Goal: Find contact information: Find contact information

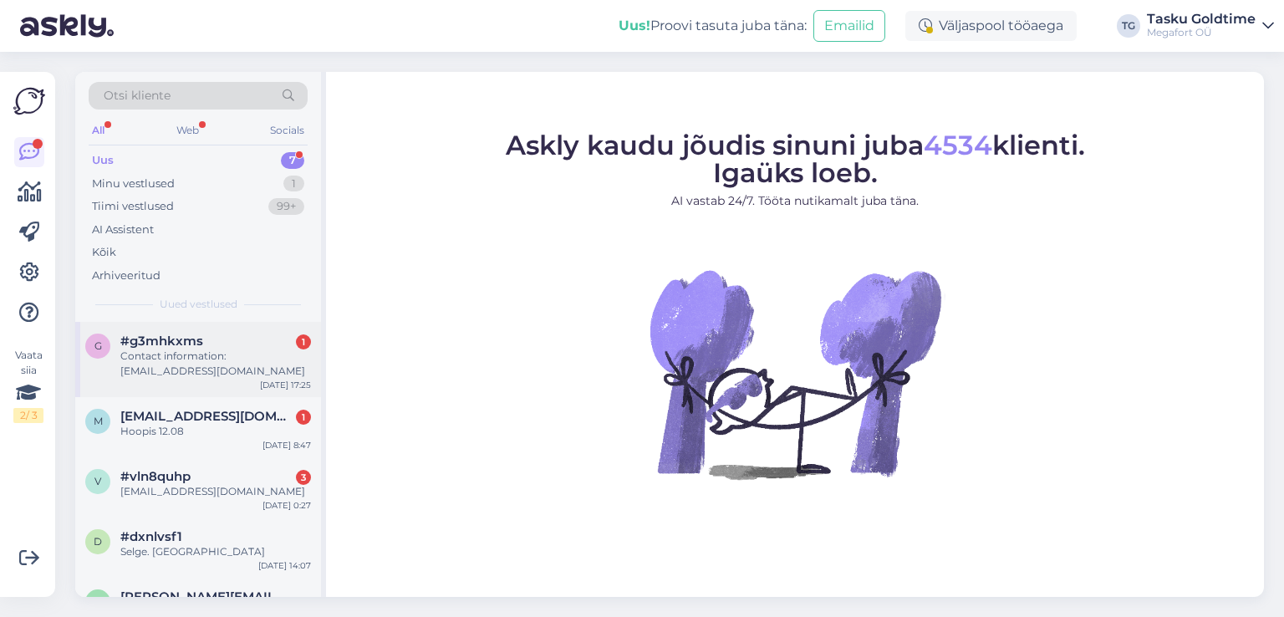
click at [288, 361] on div "Contact information: [EMAIL_ADDRESS][DOMAIN_NAME]" at bounding box center [215, 364] width 191 height 30
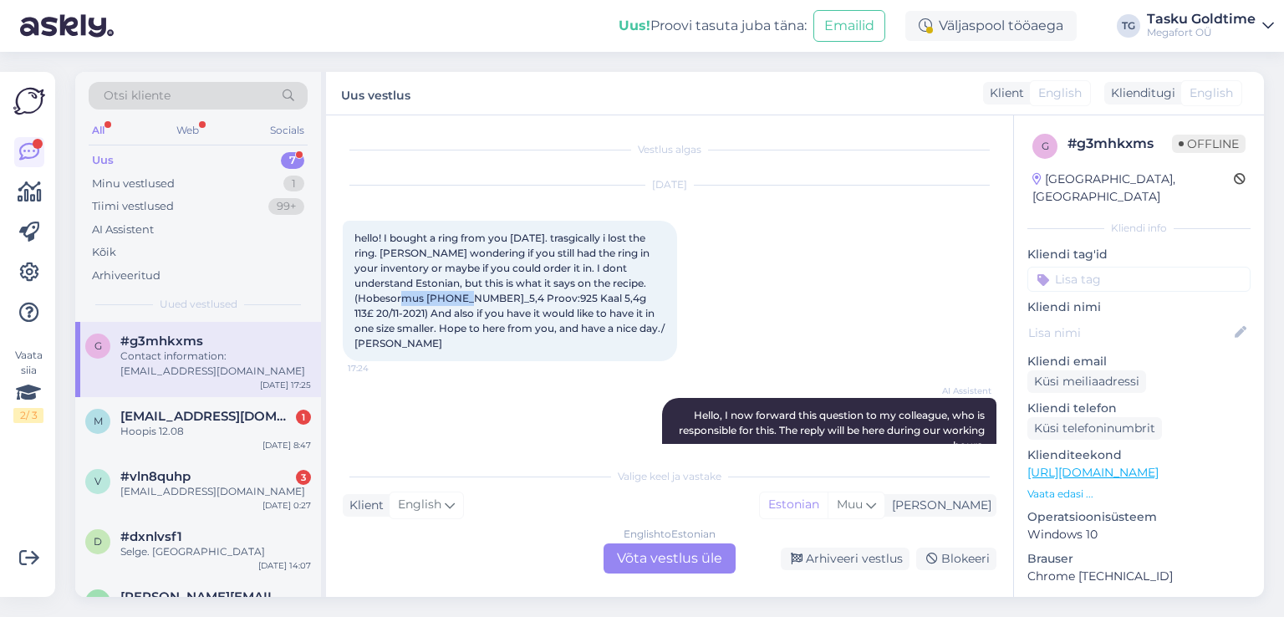
drag, startPoint x: 414, startPoint y: 299, endPoint x: 356, endPoint y: 300, distance: 57.7
click at [356, 300] on span "hello! I bought a ring from you [DATE]. trasgically i lost the ring. [PERSON_NA…" at bounding box center [511, 291] width 313 height 118
copy span "[PHONE_NUMBER]"
click at [468, 396] on div "AI Assistent Hello, I now forward this question to my colleague, who is respons…" at bounding box center [670, 431] width 654 height 102
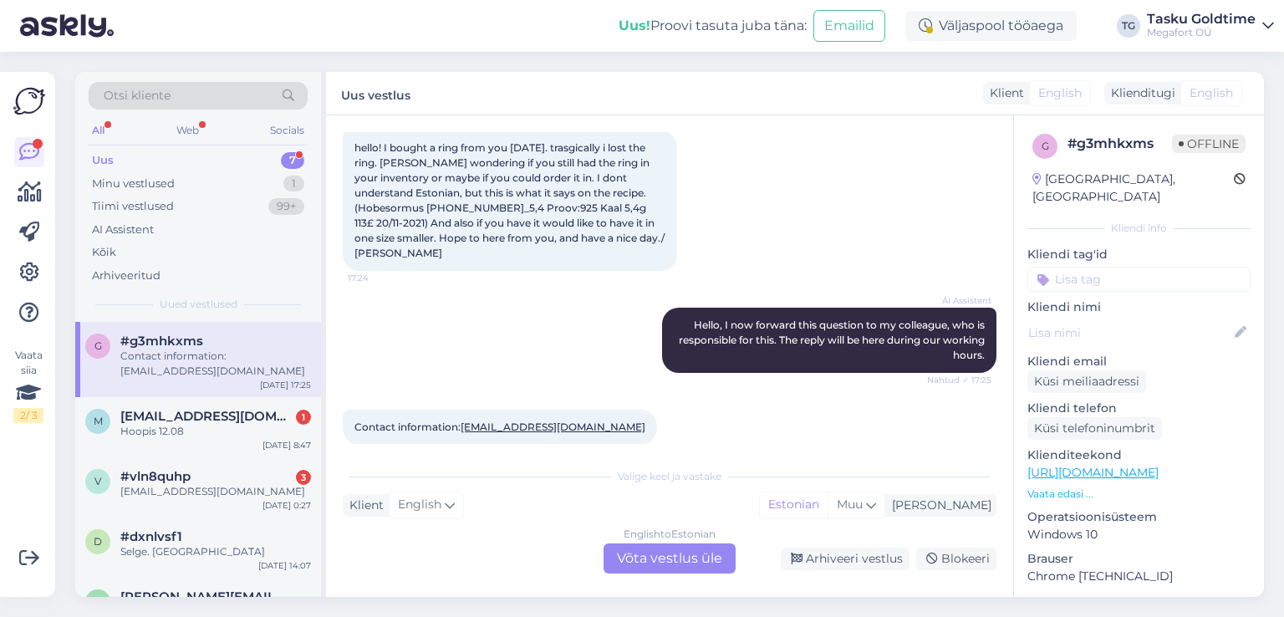
scroll to position [94, 0]
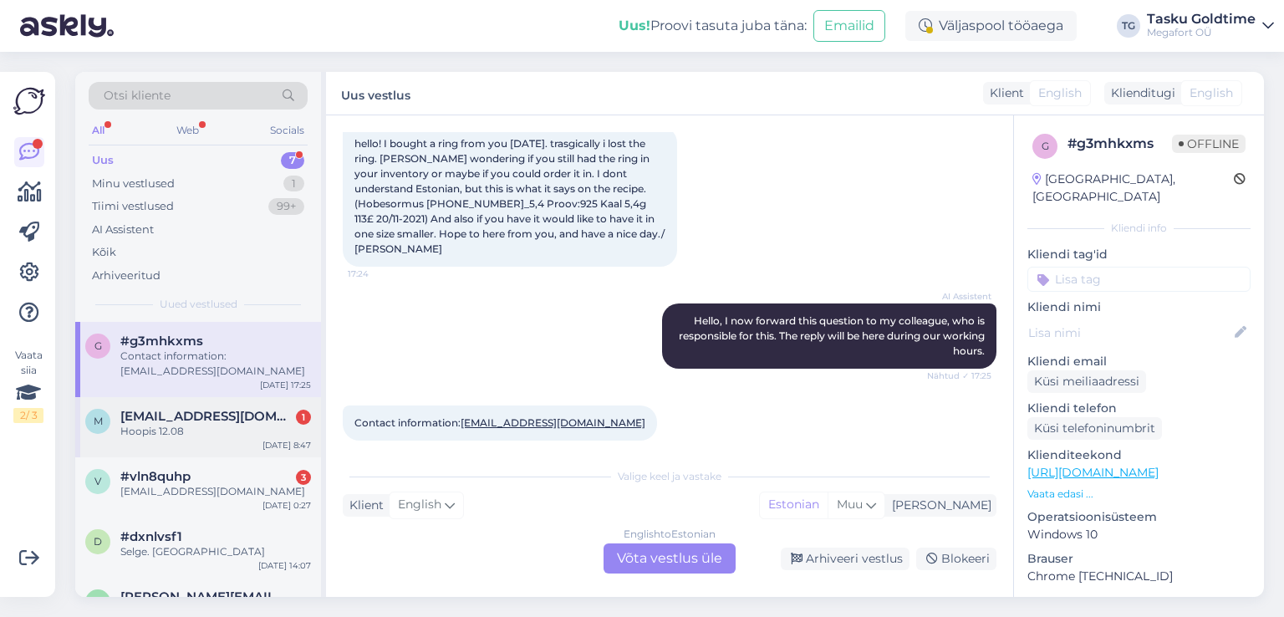
click at [249, 439] on div "m [EMAIL_ADDRESS][DOMAIN_NAME] 1 Hoopis 12.08 [DATE] 8:47" at bounding box center [198, 427] width 246 height 60
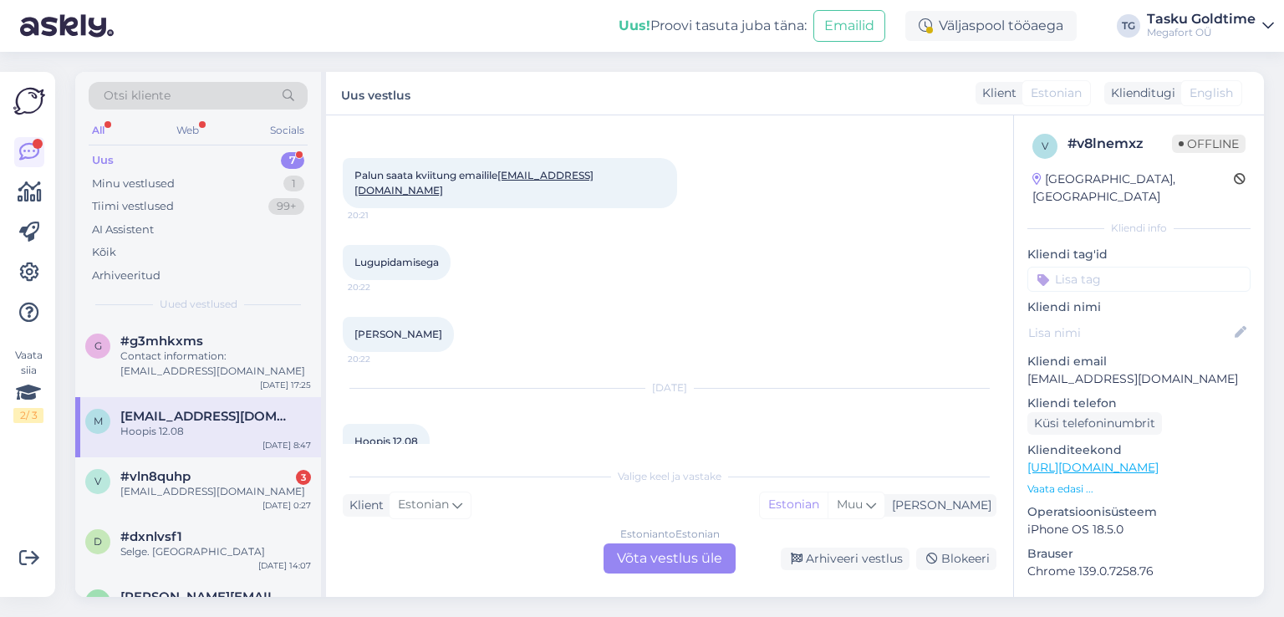
scroll to position [619, 0]
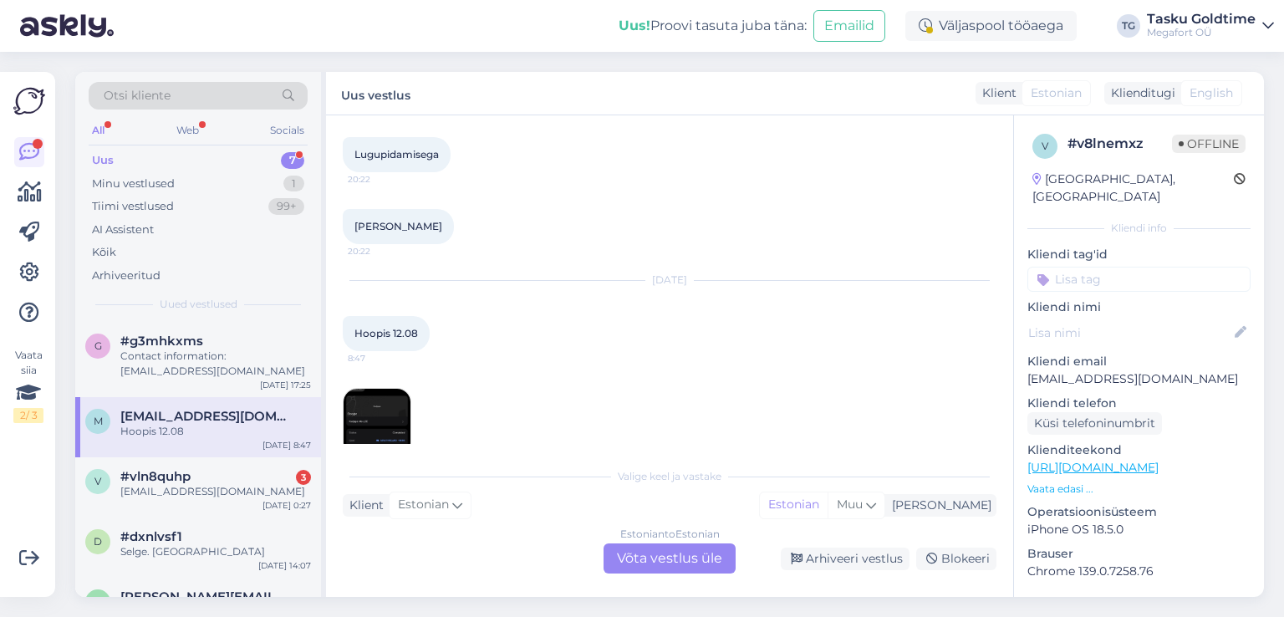
click at [396, 389] on img at bounding box center [377, 422] width 67 height 67
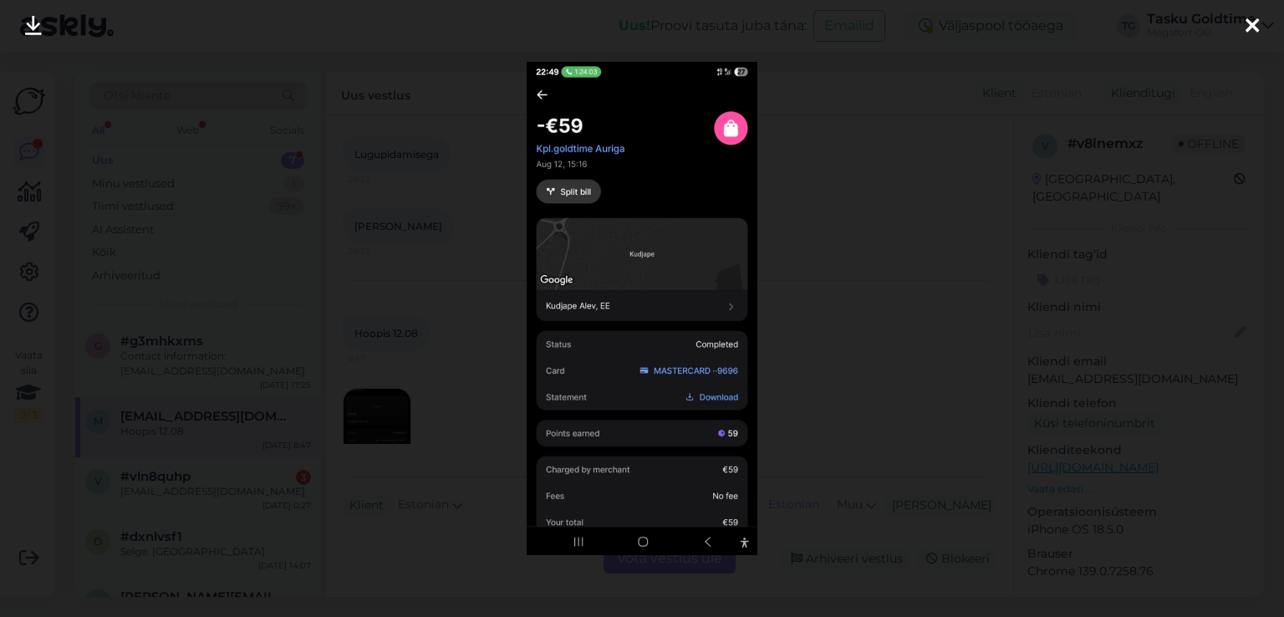
click at [410, 286] on div at bounding box center [642, 308] width 1284 height 617
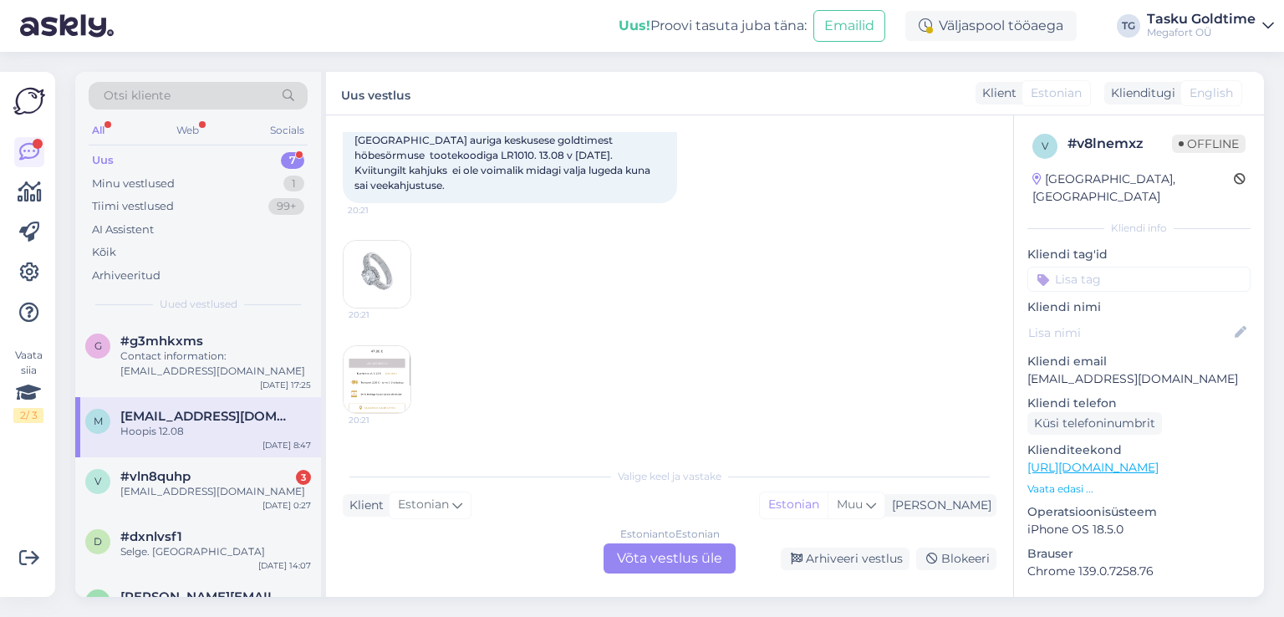
scroll to position [0, 0]
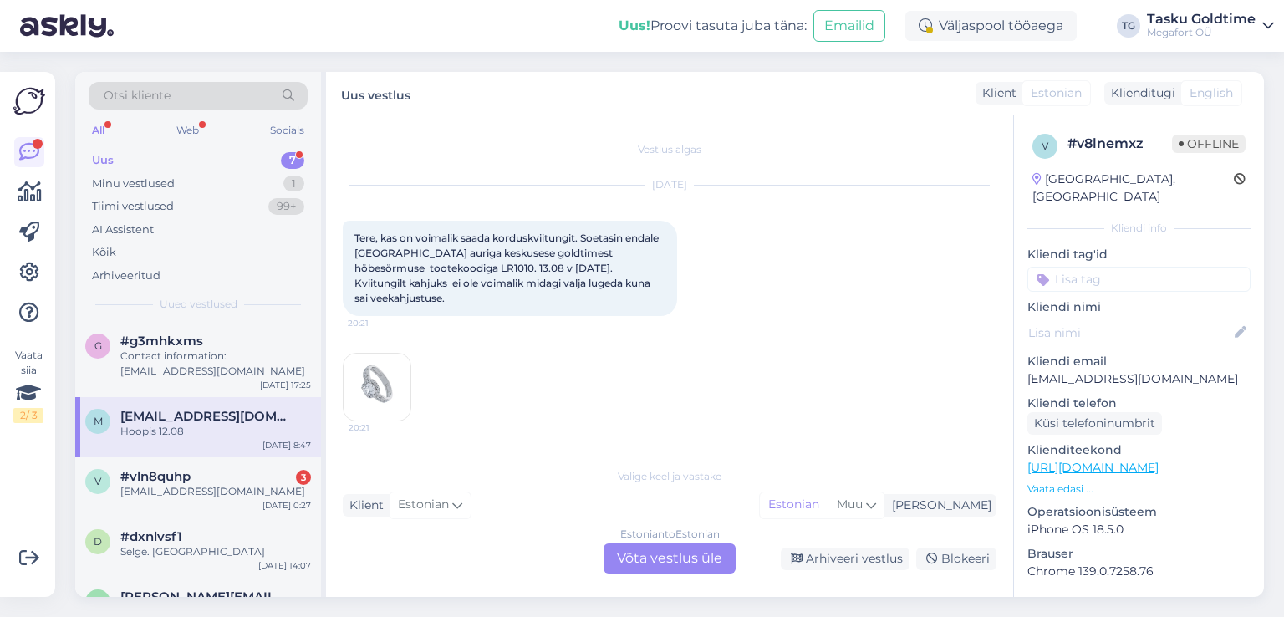
click at [395, 369] on img at bounding box center [377, 387] width 67 height 67
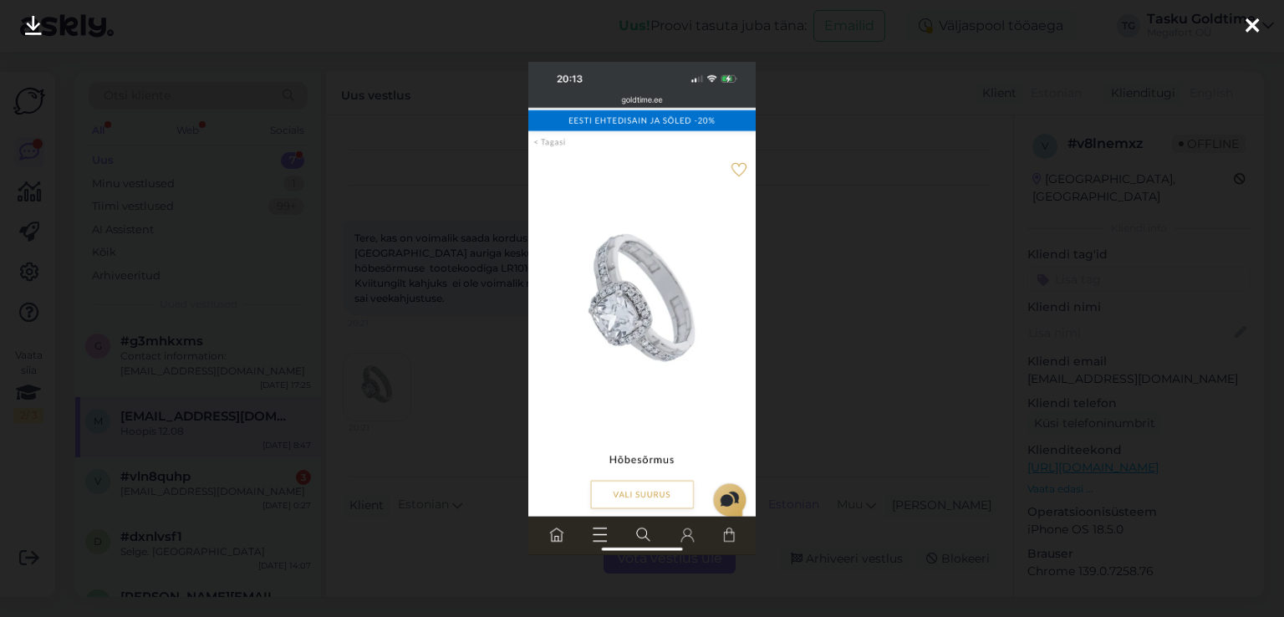
click at [426, 361] on div at bounding box center [642, 308] width 1284 height 617
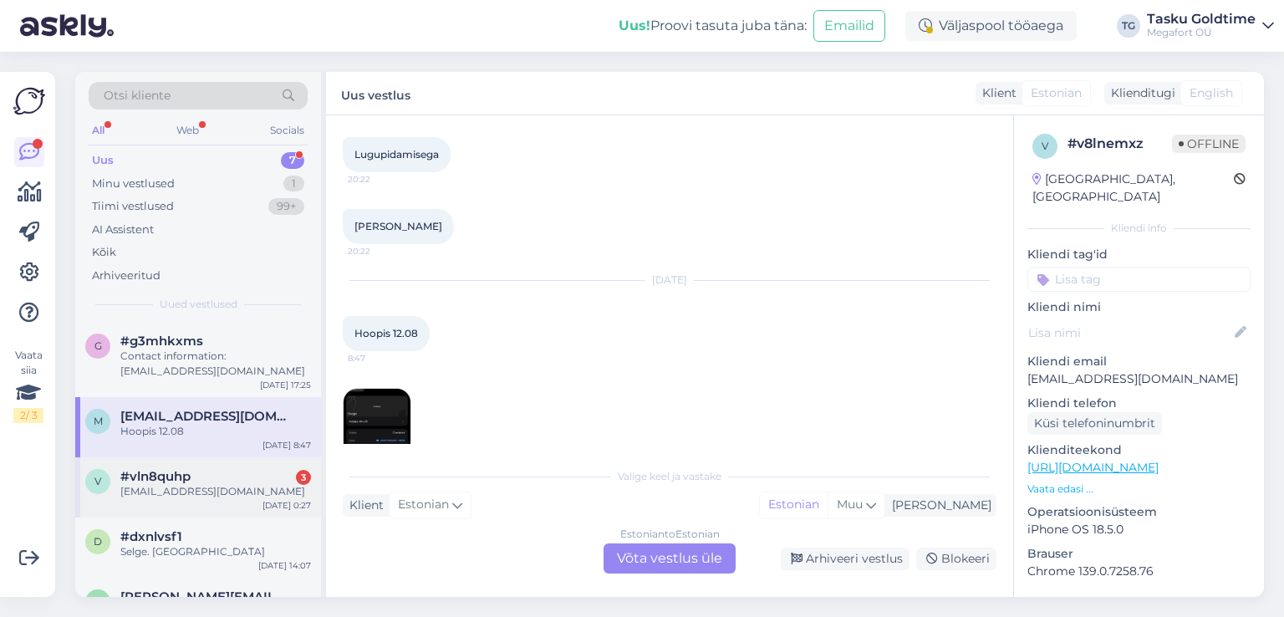
click at [202, 505] on div "v #vln8quhp 3 [EMAIL_ADDRESS][DOMAIN_NAME] [DATE] 0:27" at bounding box center [198, 487] width 246 height 60
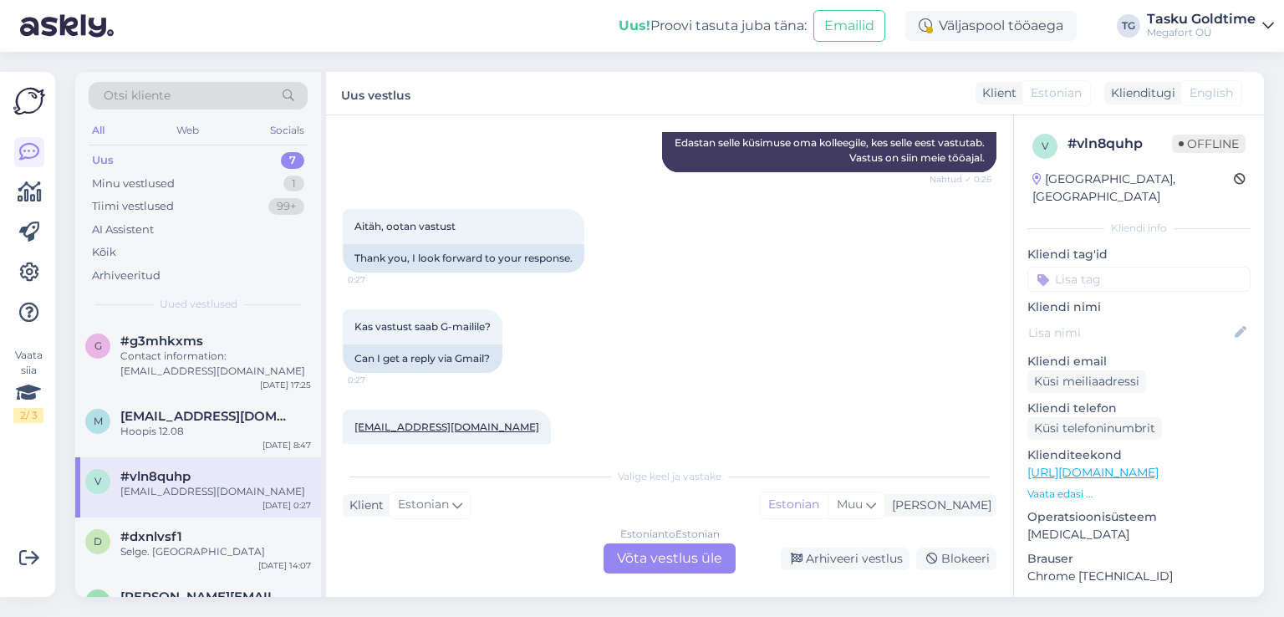
scroll to position [2177, 0]
click at [210, 541] on div "#dxnlvsf1" at bounding box center [215, 536] width 191 height 15
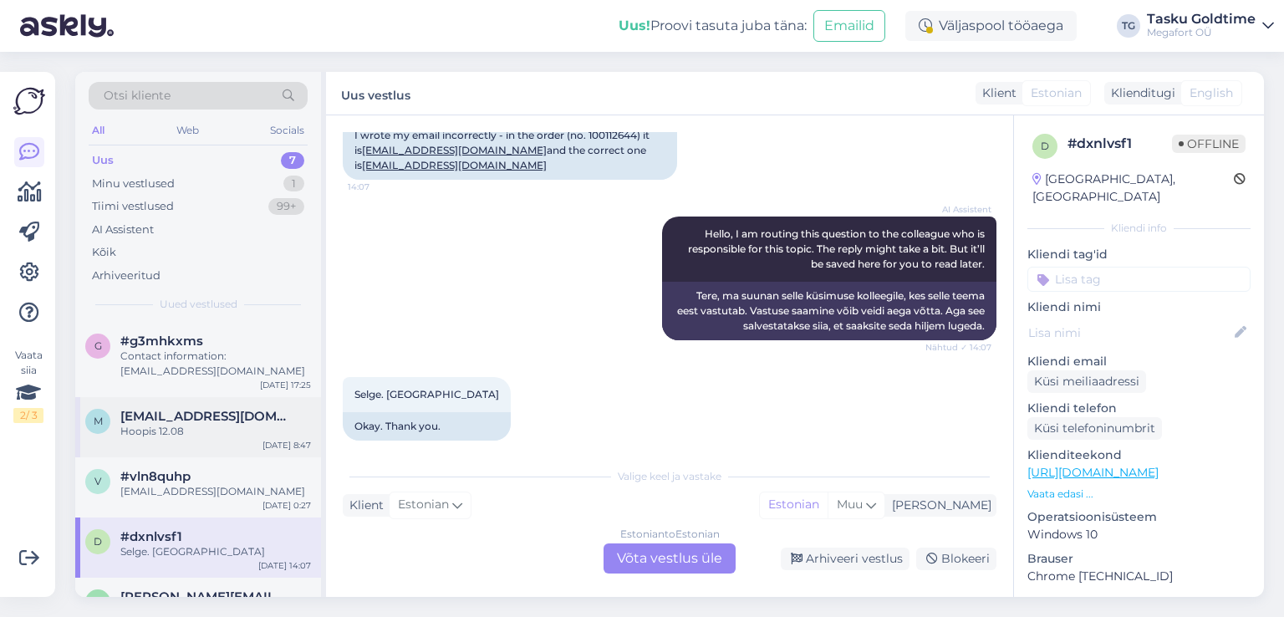
scroll to position [84, 0]
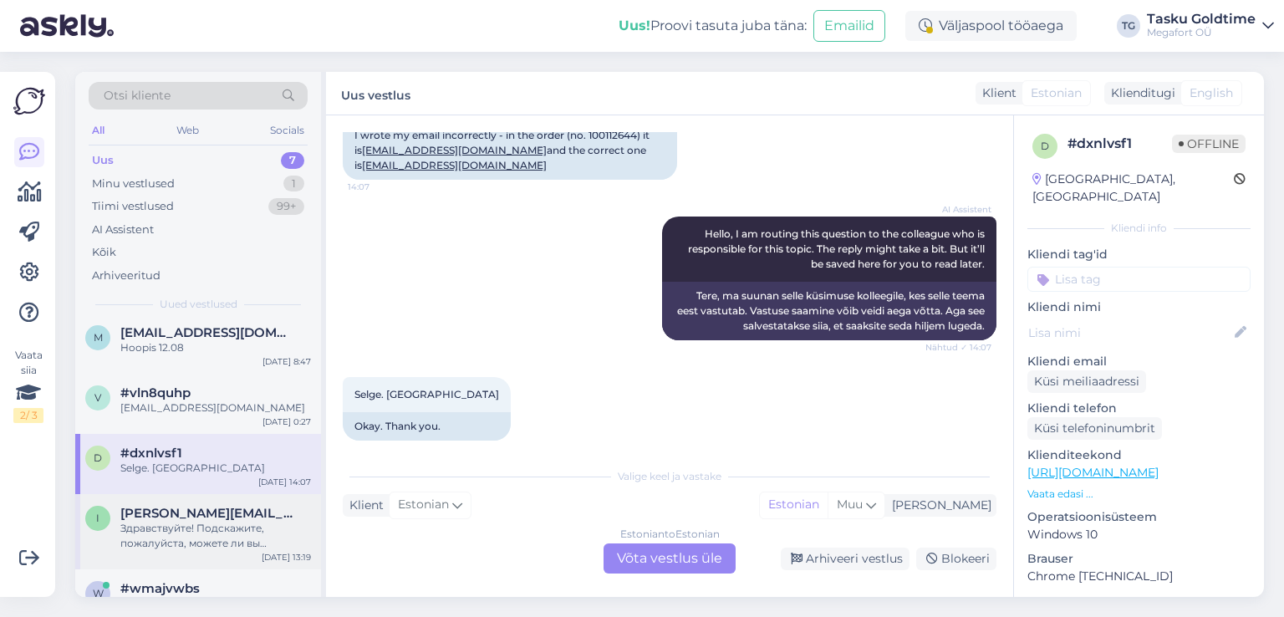
click at [244, 509] on span "[PERSON_NAME][EMAIL_ADDRESS][DOMAIN_NAME]" at bounding box center [207, 513] width 174 height 15
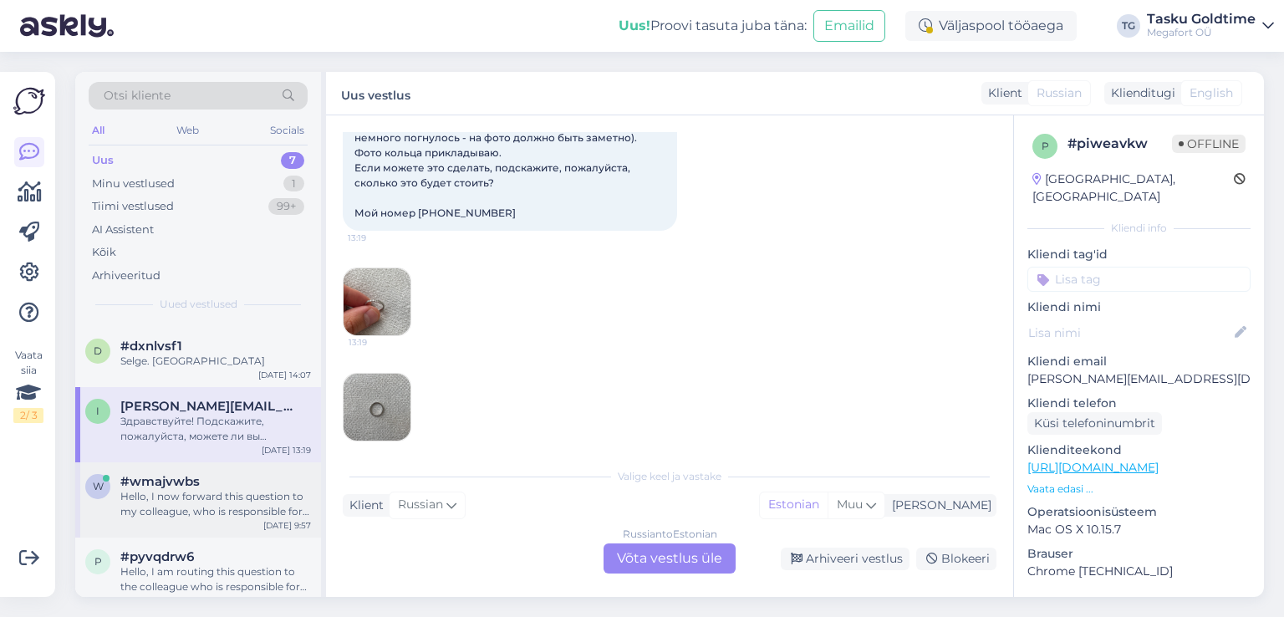
scroll to position [206, 0]
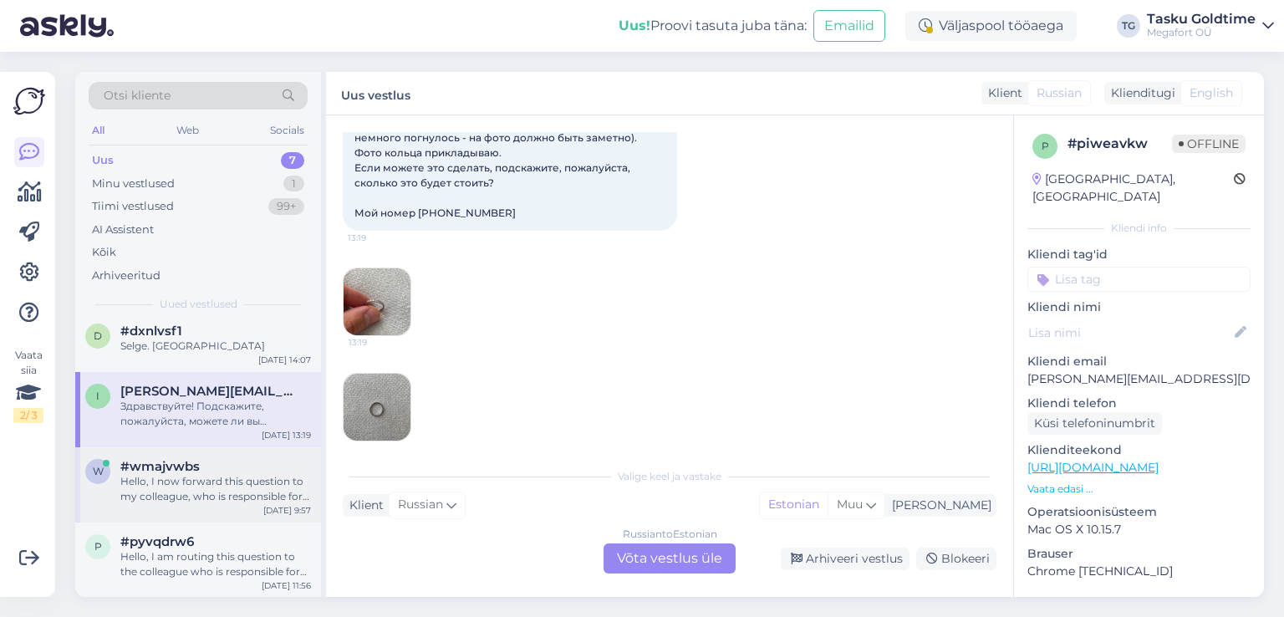
click at [267, 469] on div "#wmajvwbs" at bounding box center [215, 466] width 191 height 15
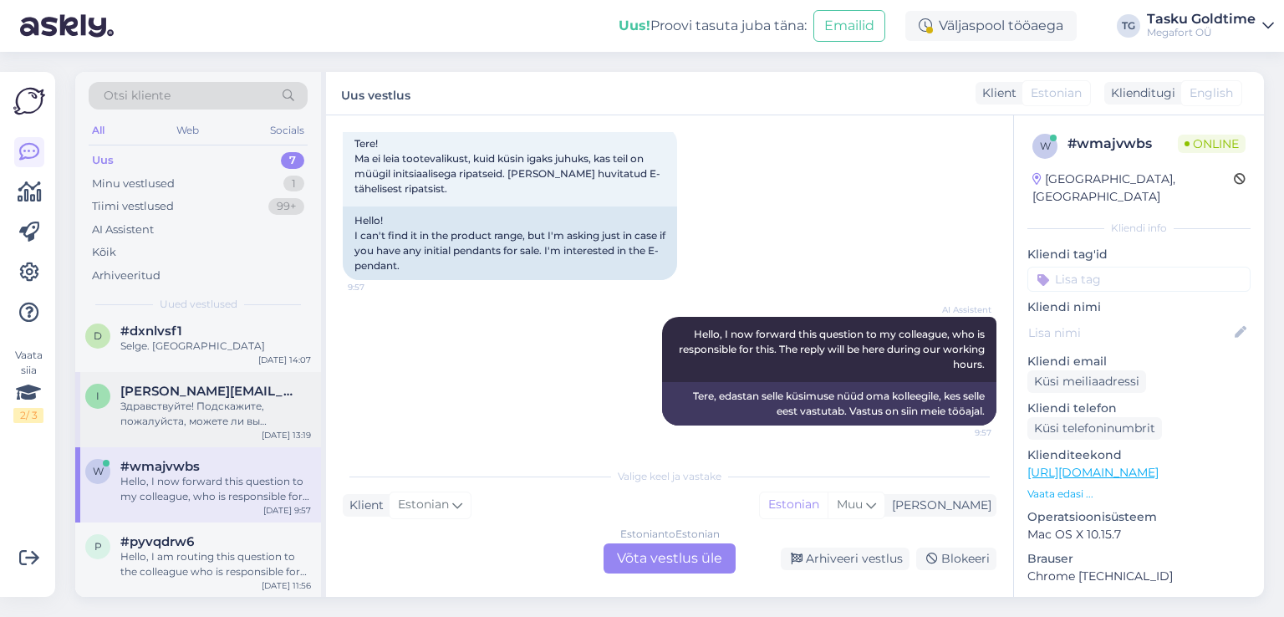
scroll to position [0, 0]
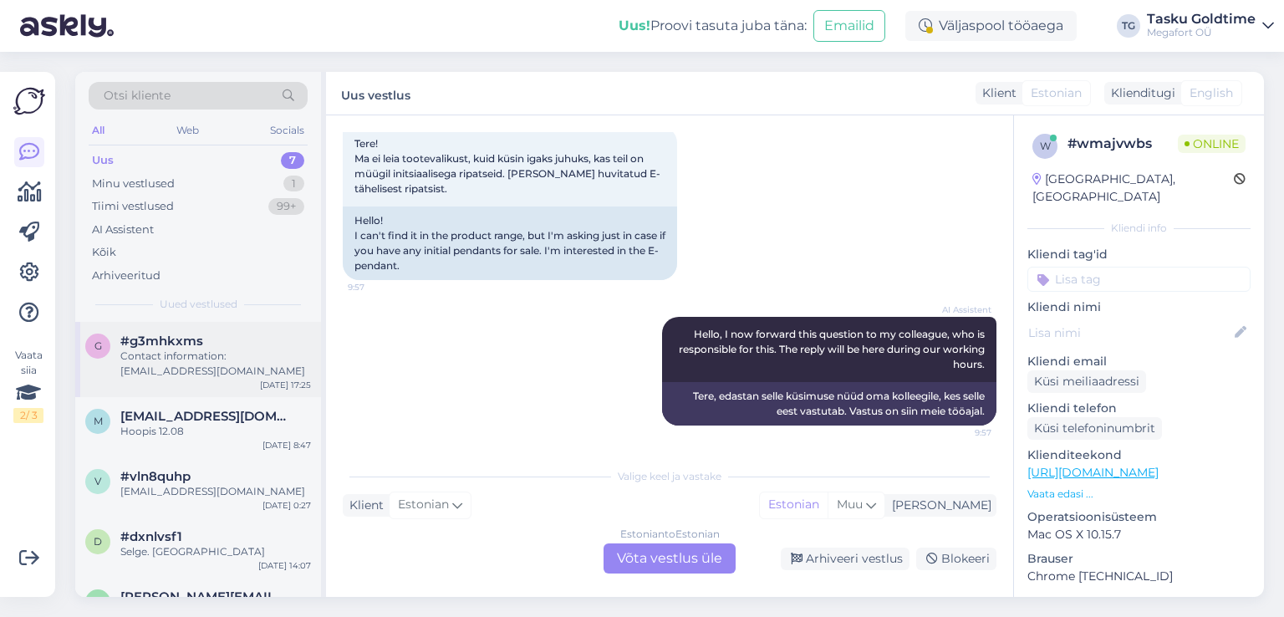
click at [268, 362] on div "Contact information: [EMAIL_ADDRESS][DOMAIN_NAME]" at bounding box center [215, 364] width 191 height 30
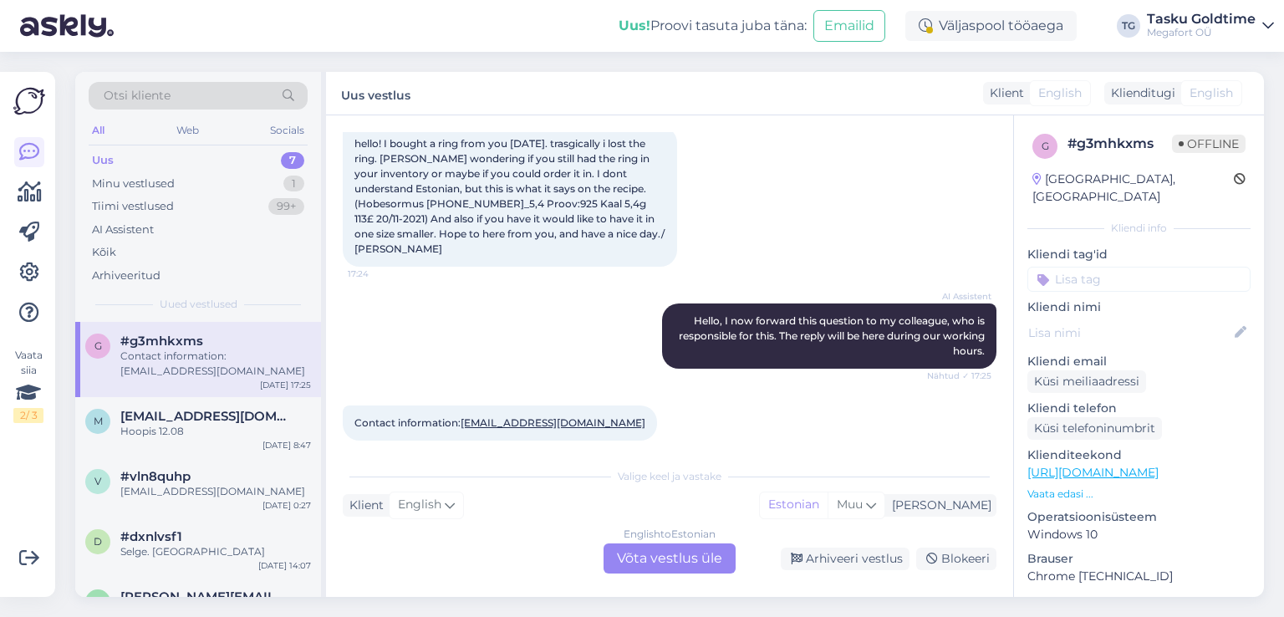
click at [273, 155] on div "Uus 7" at bounding box center [198, 160] width 219 height 23
